Goal: Check status: Check status

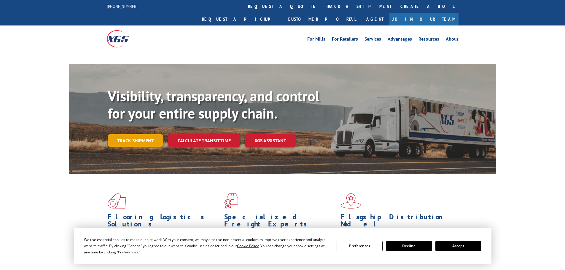
click at [140, 134] on link "Track shipment" at bounding box center [136, 140] width 56 height 12
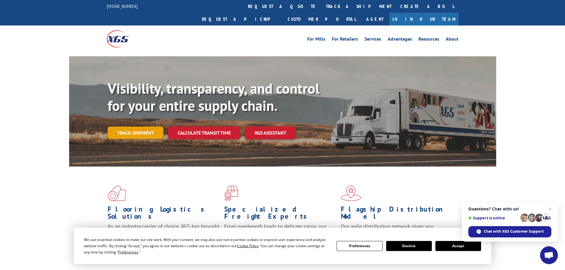
click at [143, 127] on link "Track shipment" at bounding box center [136, 133] width 56 height 12
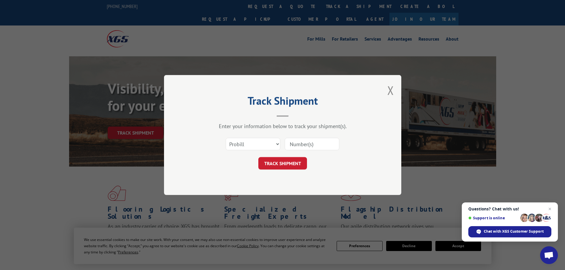
click at [303, 140] on input at bounding box center [312, 144] width 55 height 12
click at [254, 140] on select "Select category... Probill BOL PO" at bounding box center [253, 144] width 55 height 12
click at [226, 138] on select "Select category... Probill BOL PO" at bounding box center [253, 144] width 55 height 12
click at [312, 147] on input at bounding box center [312, 144] width 55 height 12
paste input "LTL1011361"
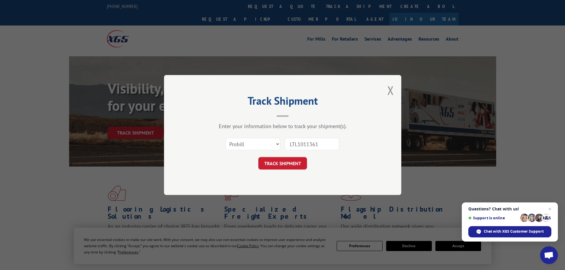
type input "LTL1011361"
click at [258, 157] on button "TRACK SHIPMENT" at bounding box center [282, 163] width 49 height 12
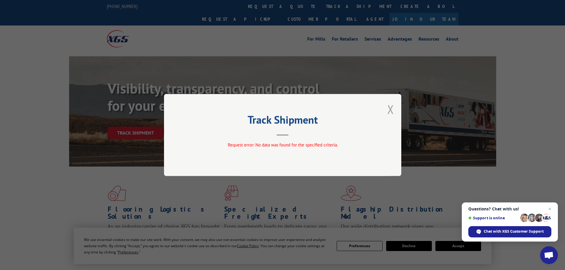
click at [392, 111] on button "Close modal" at bounding box center [390, 109] width 7 height 16
